Goal: Find contact information: Obtain details needed to contact an individual or organization

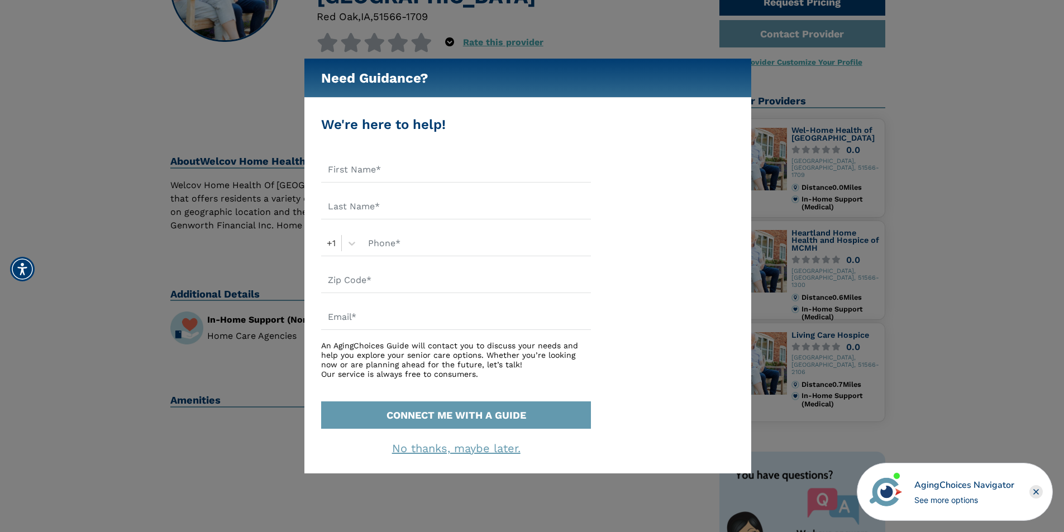
scroll to position [56, 0]
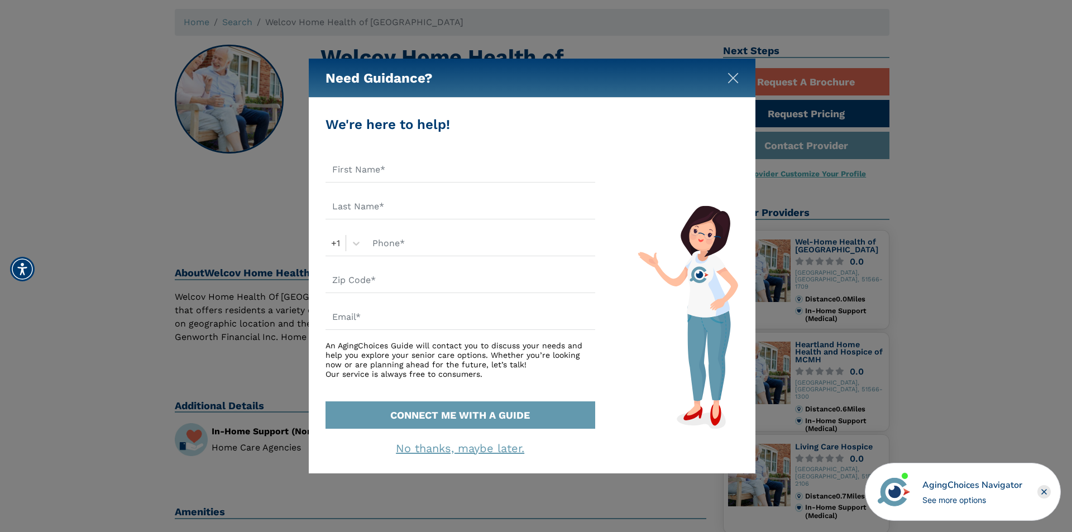
click at [738, 77] on img "Close" at bounding box center [733, 78] width 11 height 11
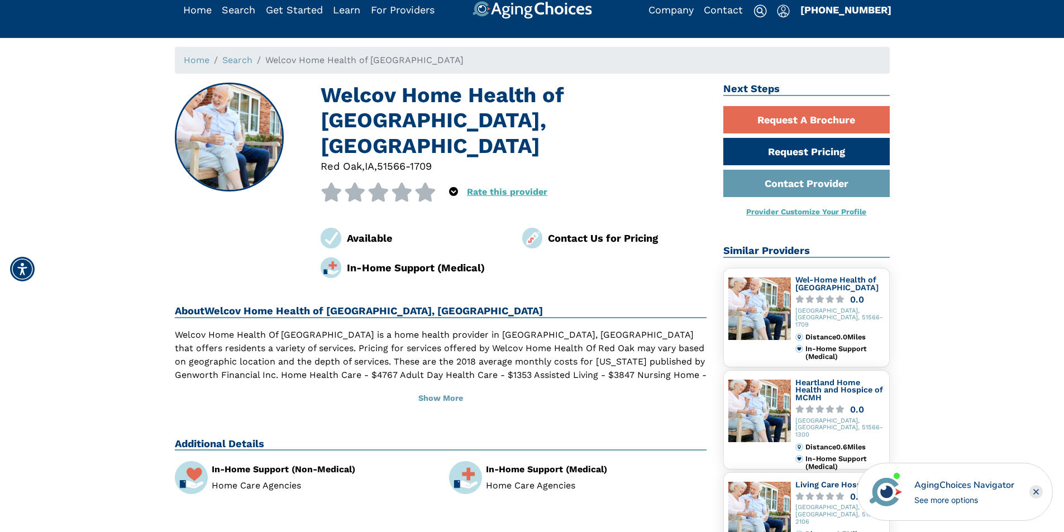
scroll to position [0, 0]
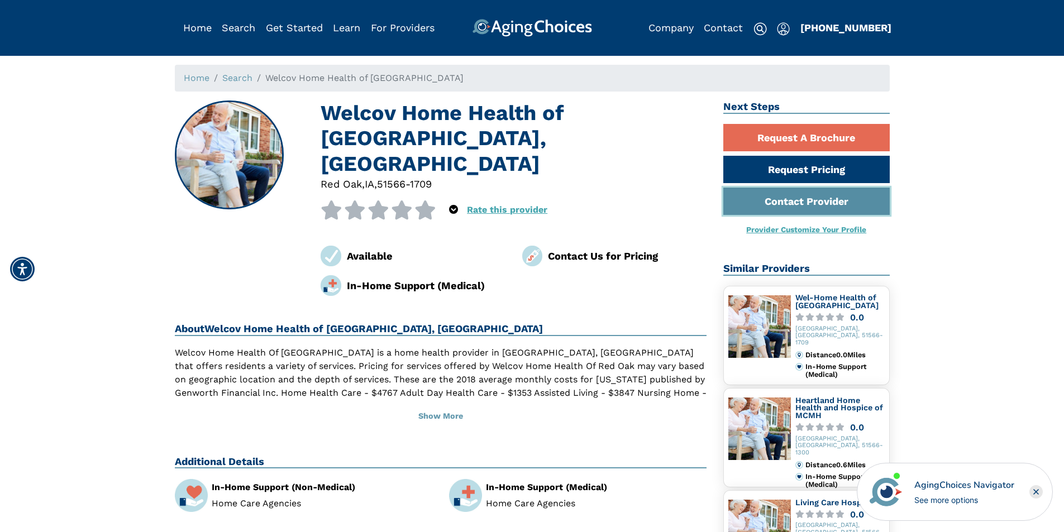
click at [808, 200] on link "Contact Provider" at bounding box center [806, 201] width 166 height 27
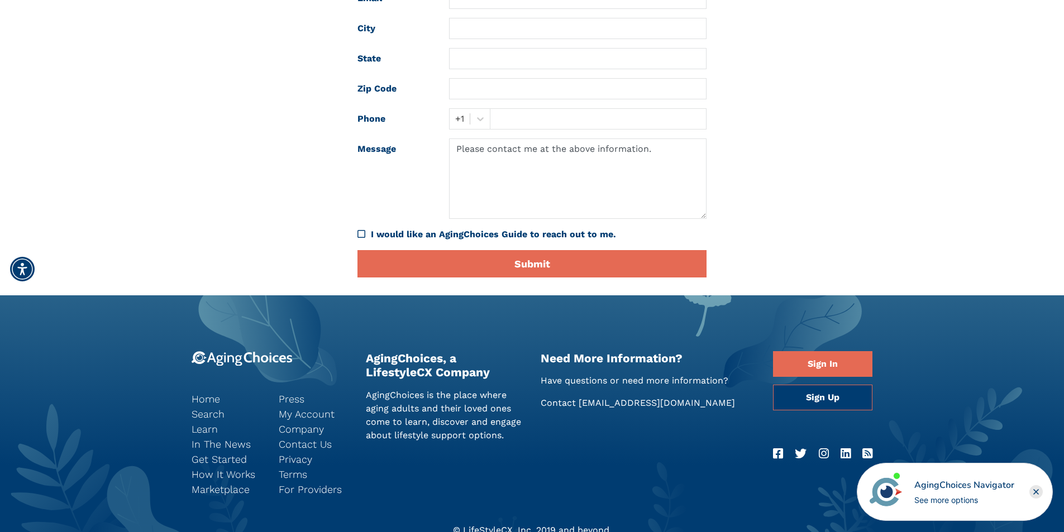
scroll to position [279, 0]
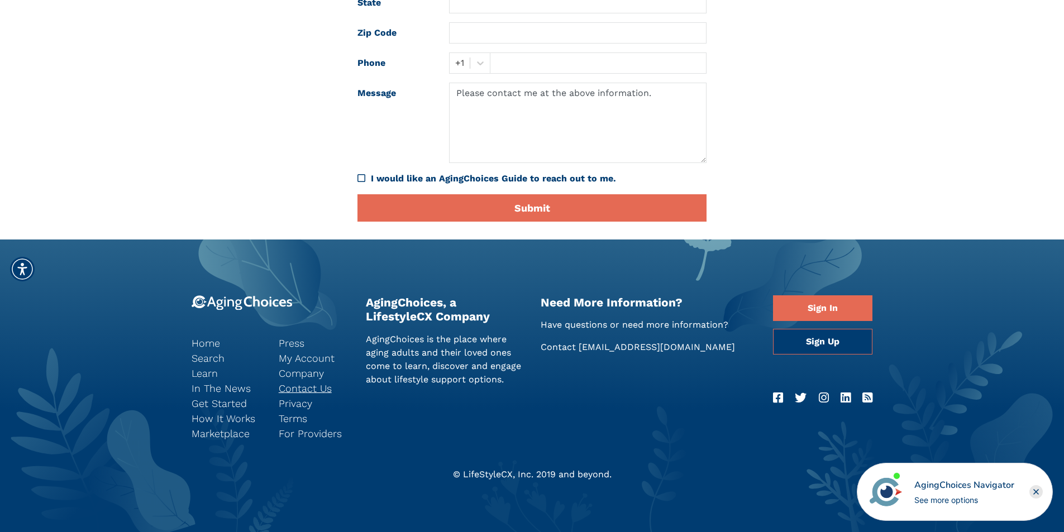
click at [305, 387] on link "Contact Us" at bounding box center [314, 388] width 70 height 15
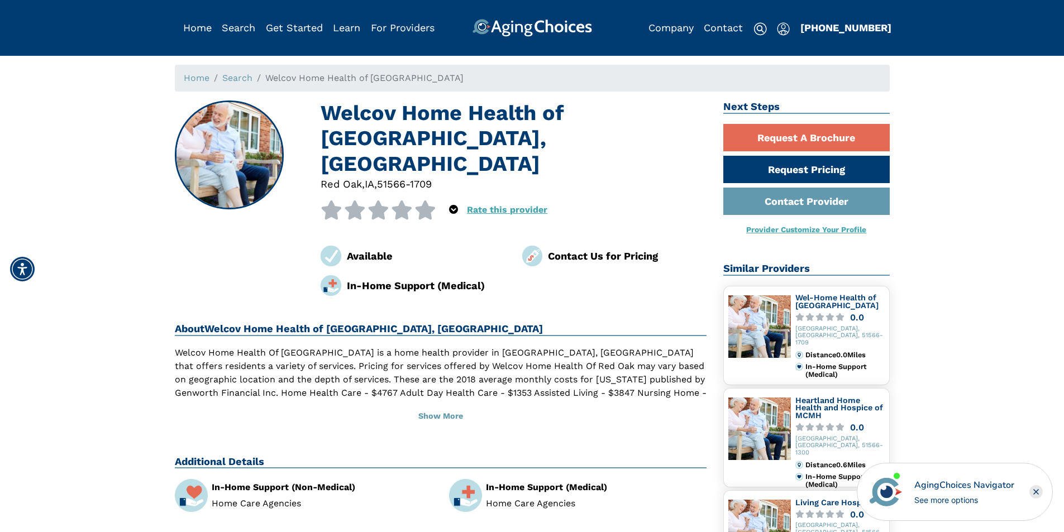
click at [532, 246] on img at bounding box center [532, 256] width 21 height 21
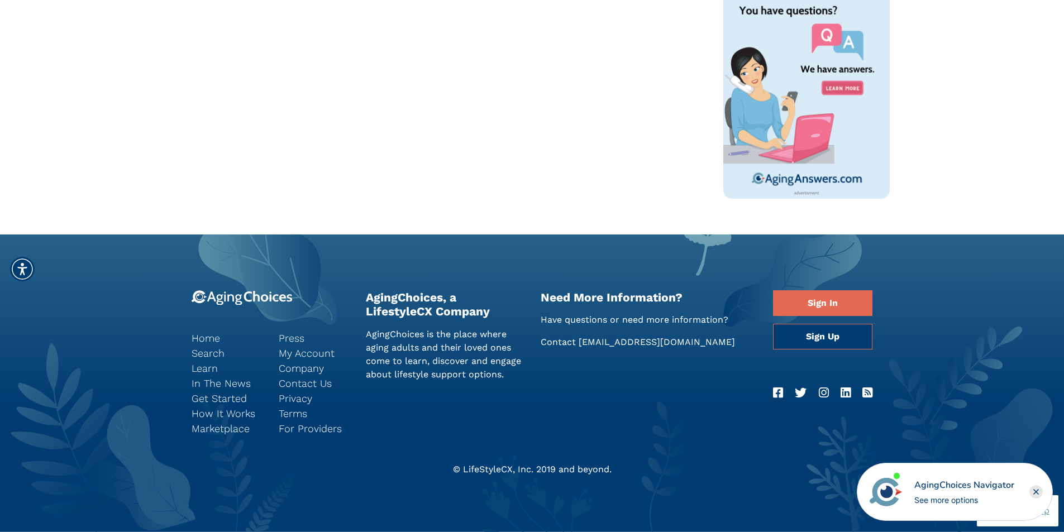
scroll to position [576, 0]
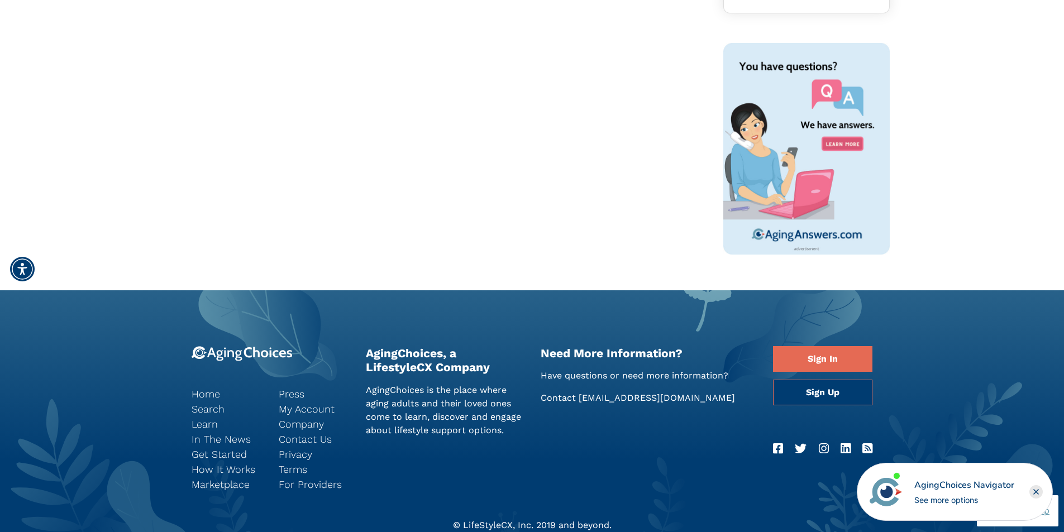
click at [1037, 489] on rect "Close" at bounding box center [1035, 491] width 13 height 13
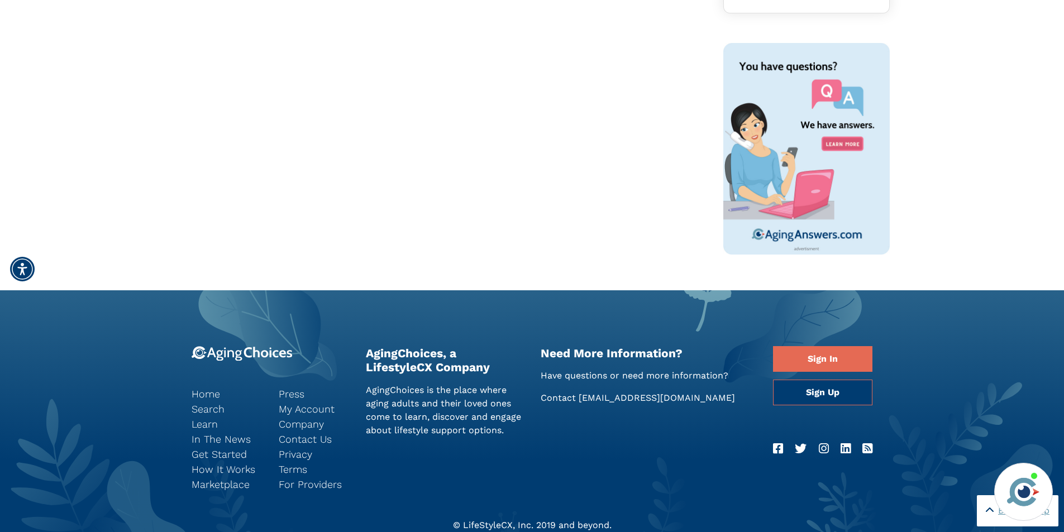
scroll to position [632, 0]
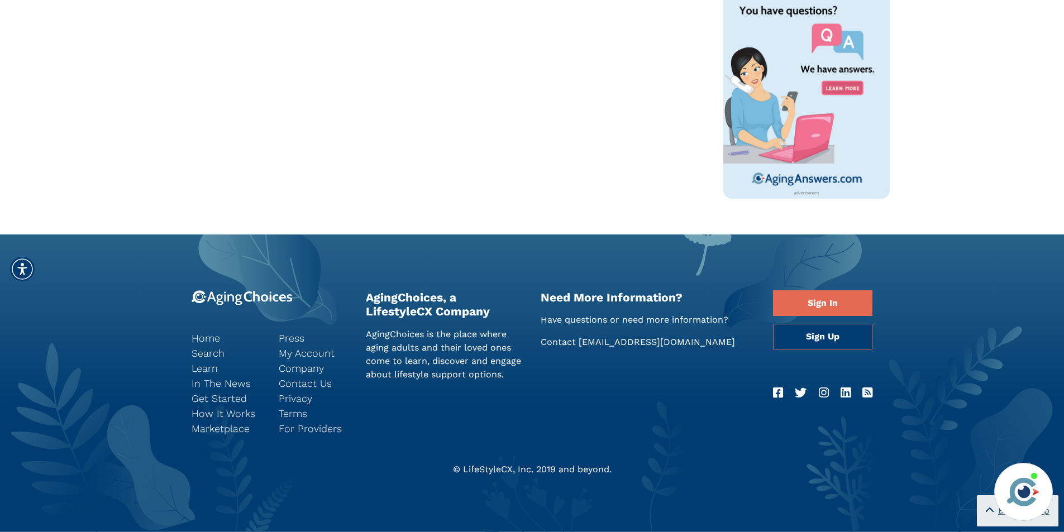
click at [989, 509] on icon at bounding box center [990, 510] width 8 height 9
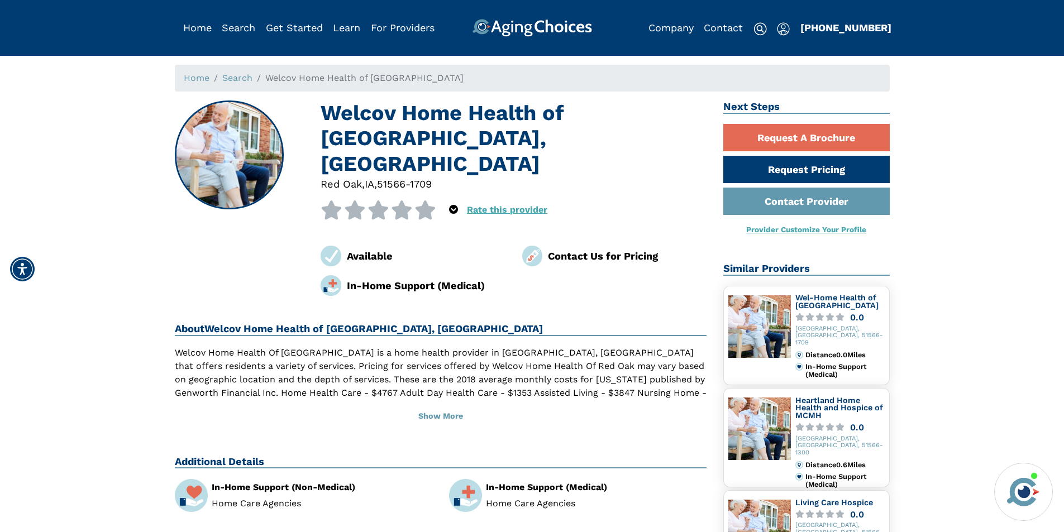
scroll to position [112, 0]
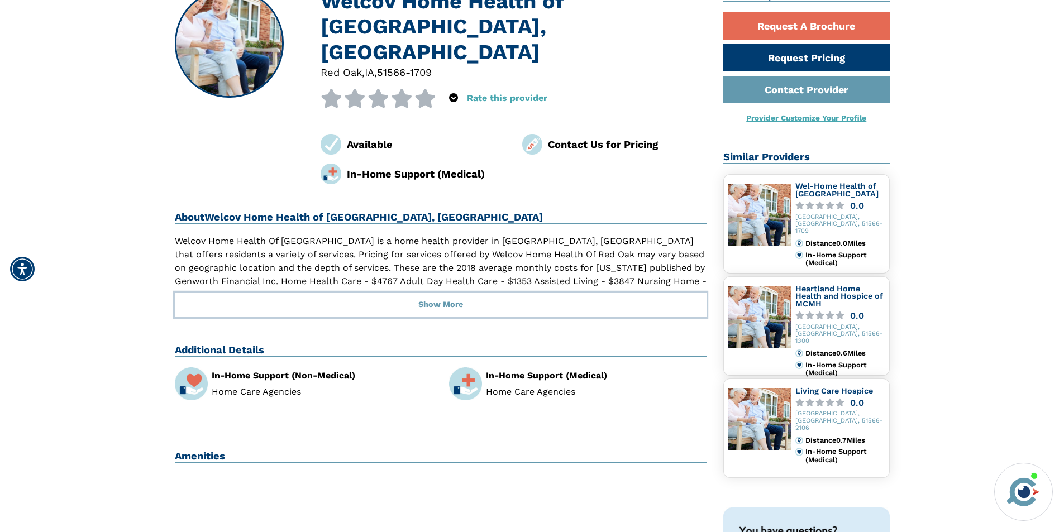
click at [448, 293] on button "Show More" at bounding box center [441, 305] width 532 height 25
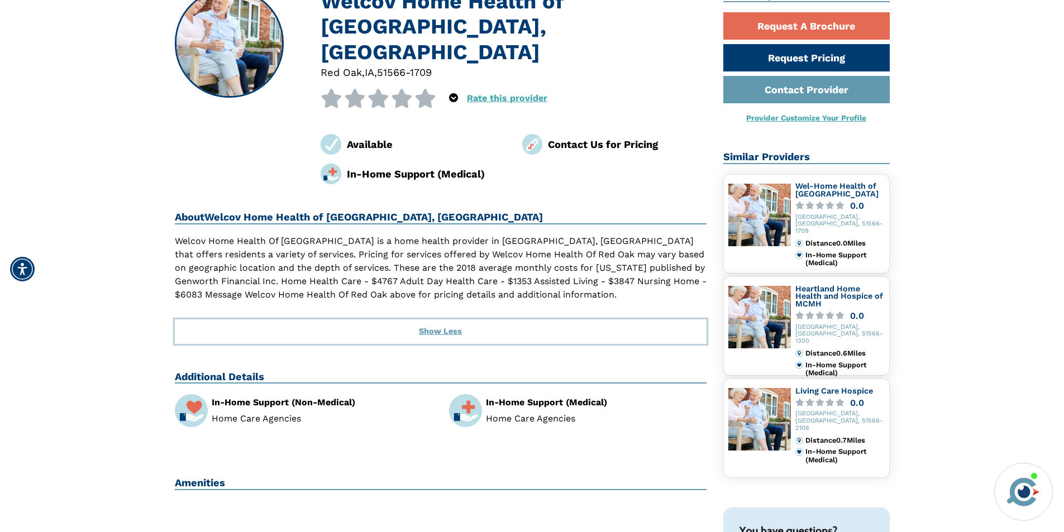
scroll to position [0, 0]
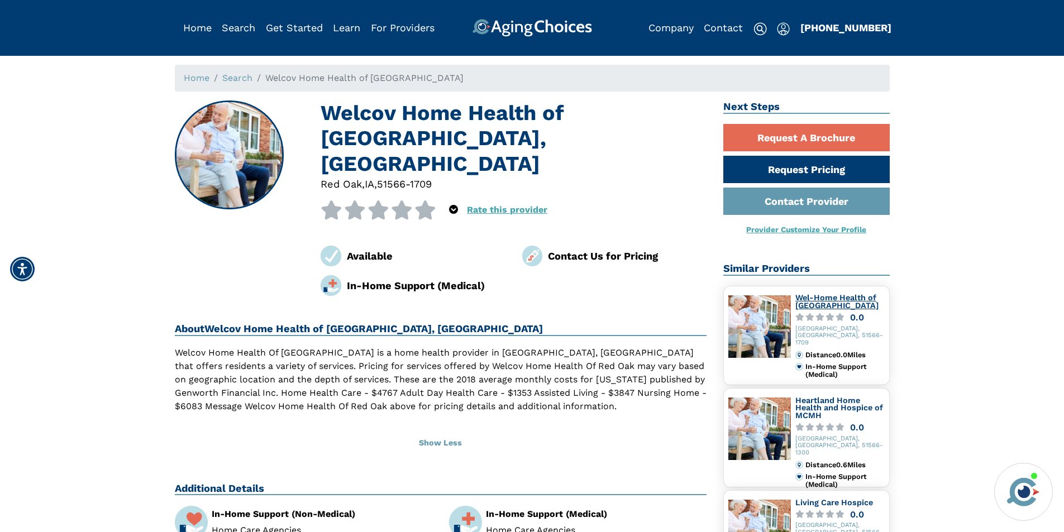
click at [826, 302] on link "Wel-Home Health of Red Oak" at bounding box center [836, 301] width 83 height 17
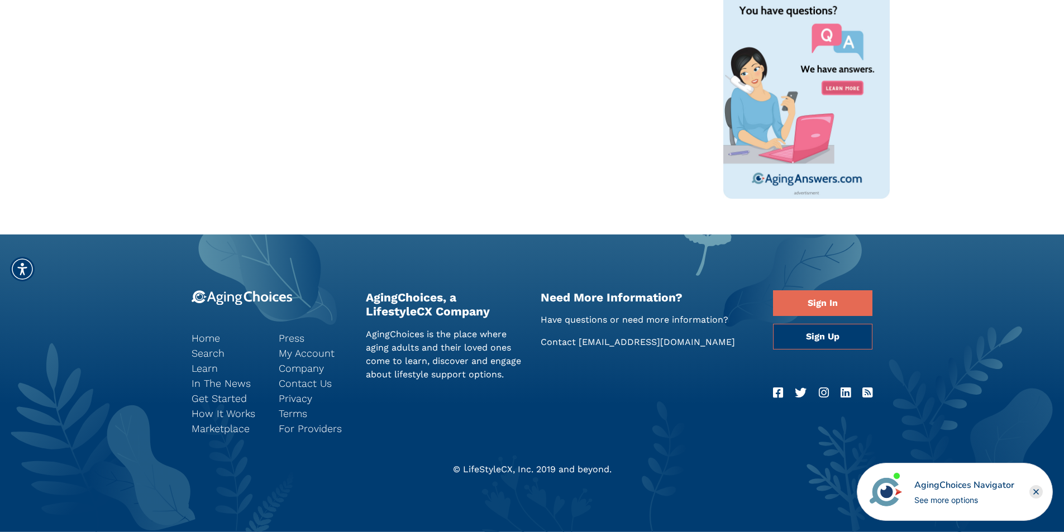
scroll to position [297, 0]
